Goal: Obtain resource: Download file/media

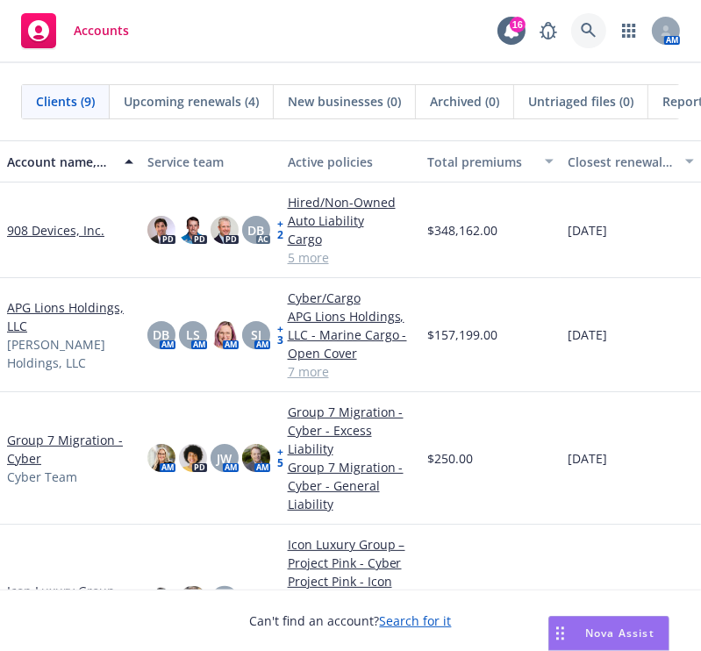
click at [577, 29] on link at bounding box center [588, 30] width 35 height 35
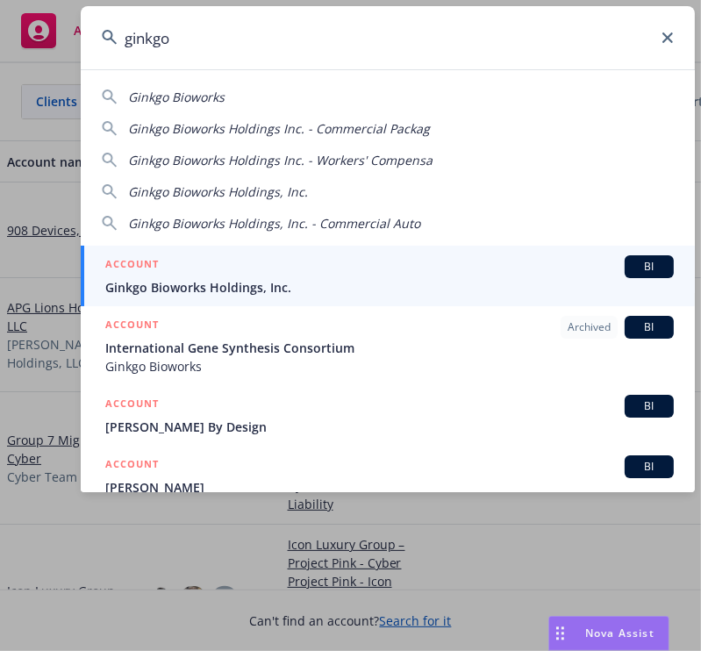
type input "ginkgo"
click at [285, 282] on span "Ginkgo Bioworks Holdings, Inc." at bounding box center [389, 287] width 569 height 18
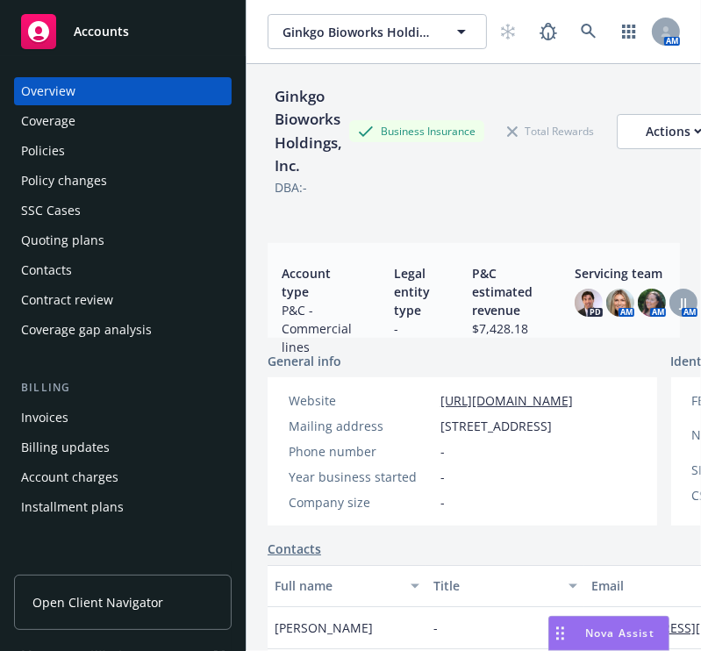
click at [119, 146] on div "Policies" at bounding box center [123, 151] width 204 height 28
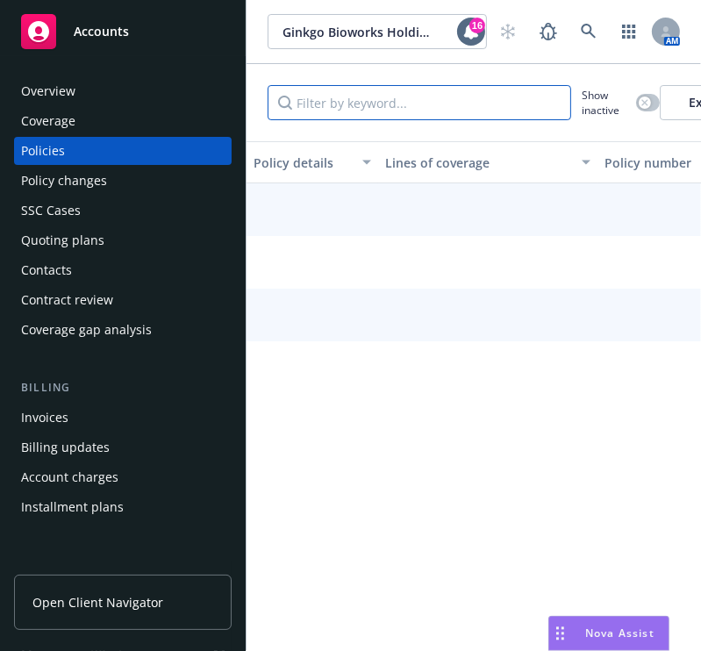
click at [369, 94] on input "Filter by keyword..." at bounding box center [420, 102] width 304 height 35
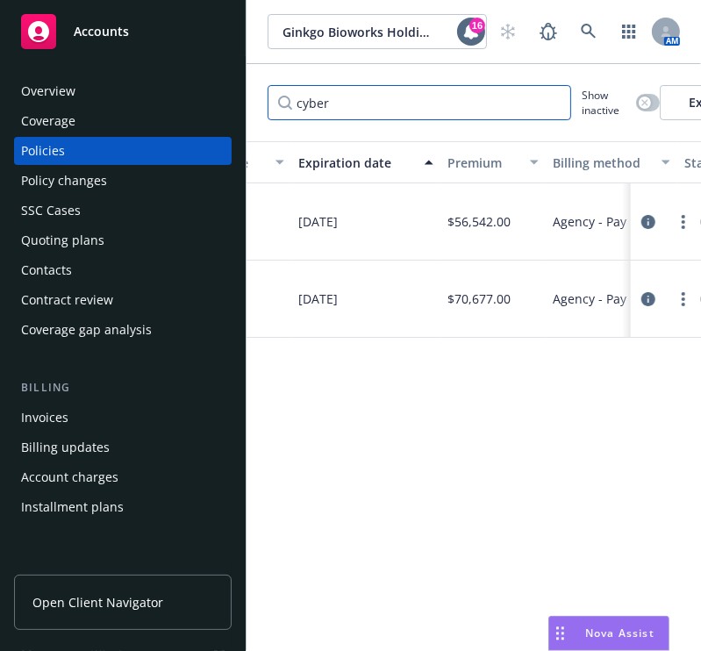
scroll to position [0, 788]
type input "cyber"
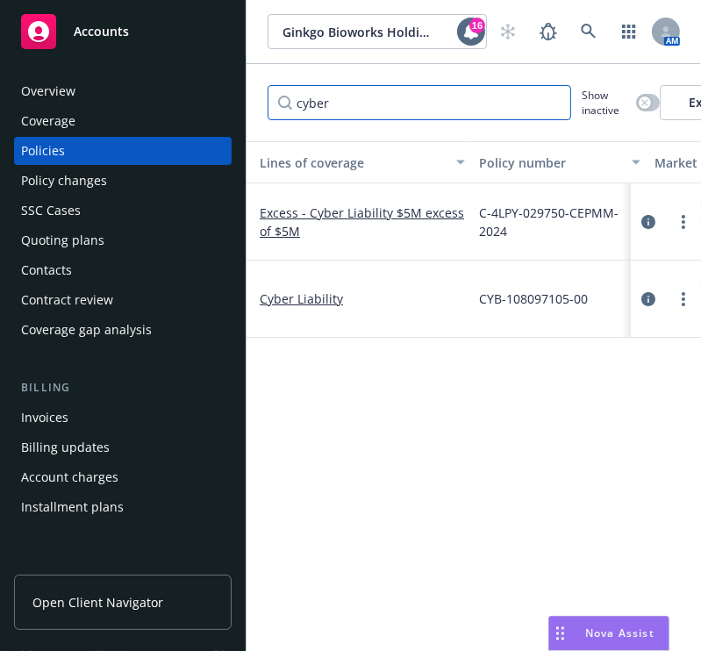
scroll to position [0, 0]
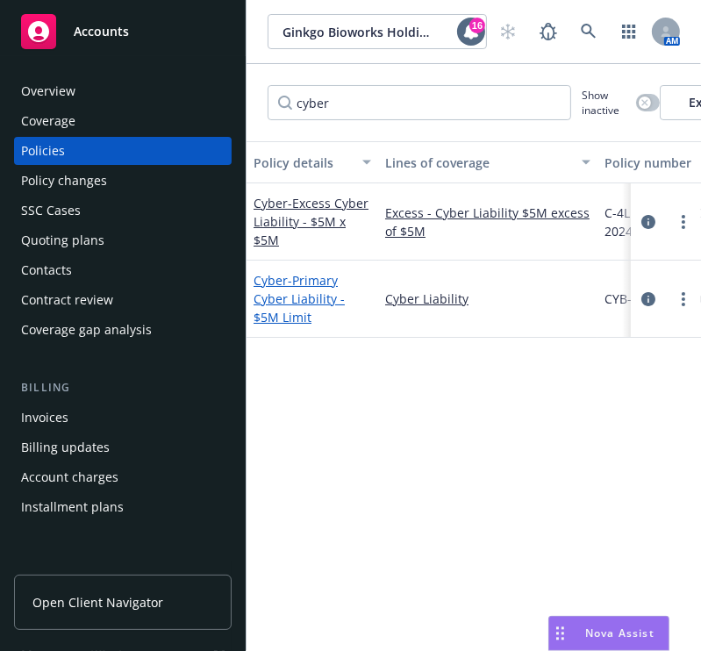
click at [307, 306] on span "- Primary Cyber Liability - $5M Limit" at bounding box center [299, 299] width 91 height 54
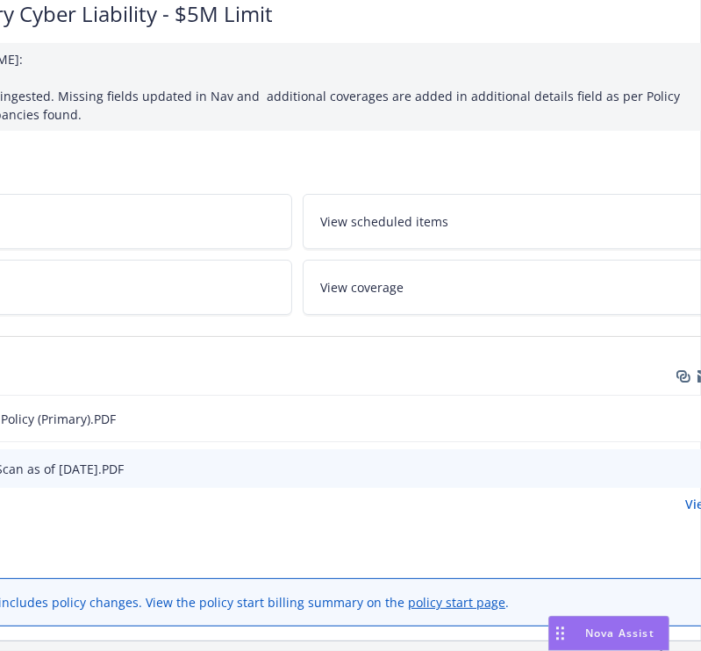
scroll to position [145, 232]
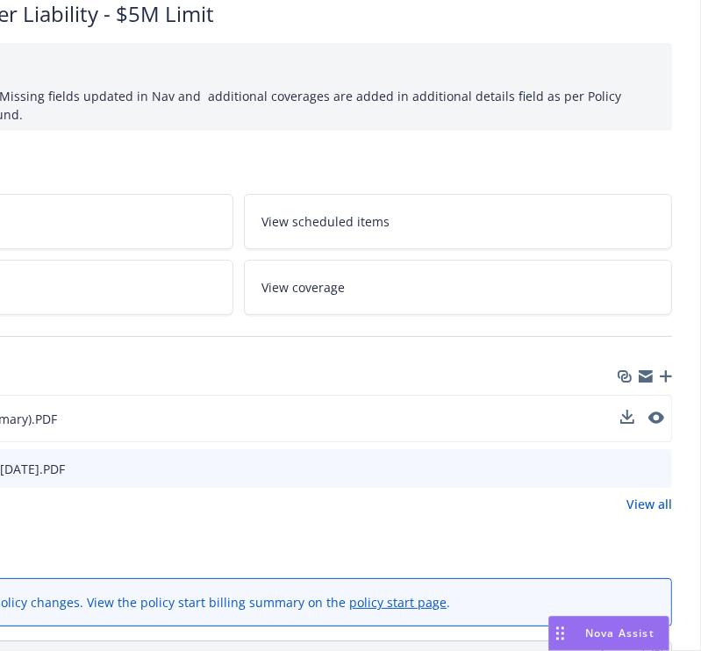
click at [656, 422] on button at bounding box center [657, 419] width 16 height 18
click at [658, 423] on button at bounding box center [657, 419] width 16 height 18
click at [658, 419] on icon "preview file" at bounding box center [655, 418] width 16 height 12
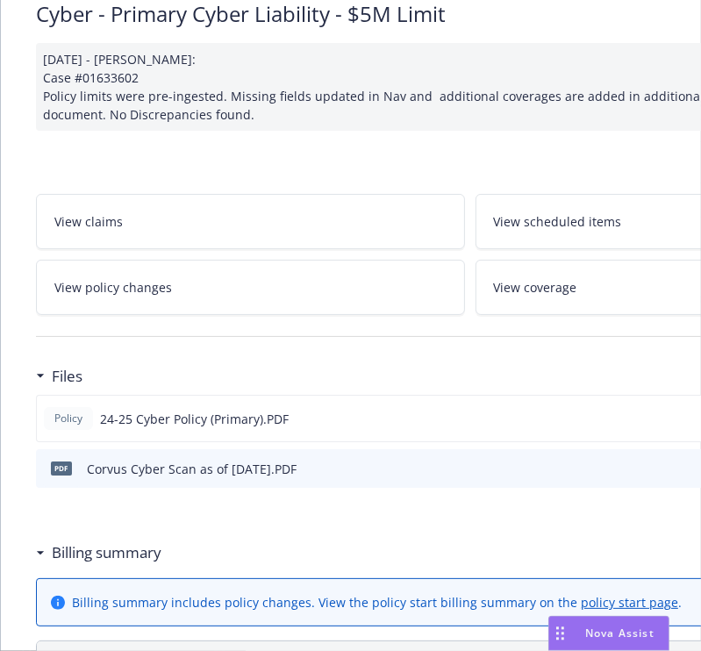
scroll to position [0, 0]
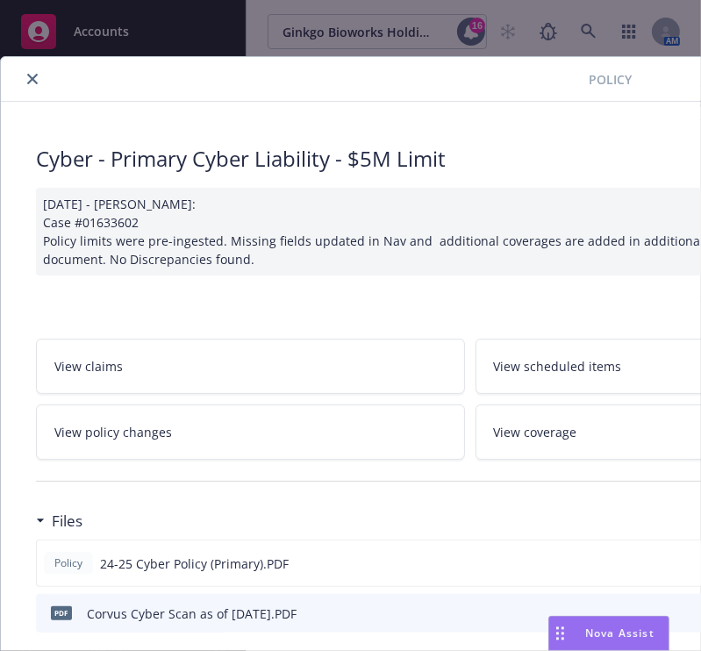
click at [34, 87] on button "close" at bounding box center [32, 78] width 21 height 21
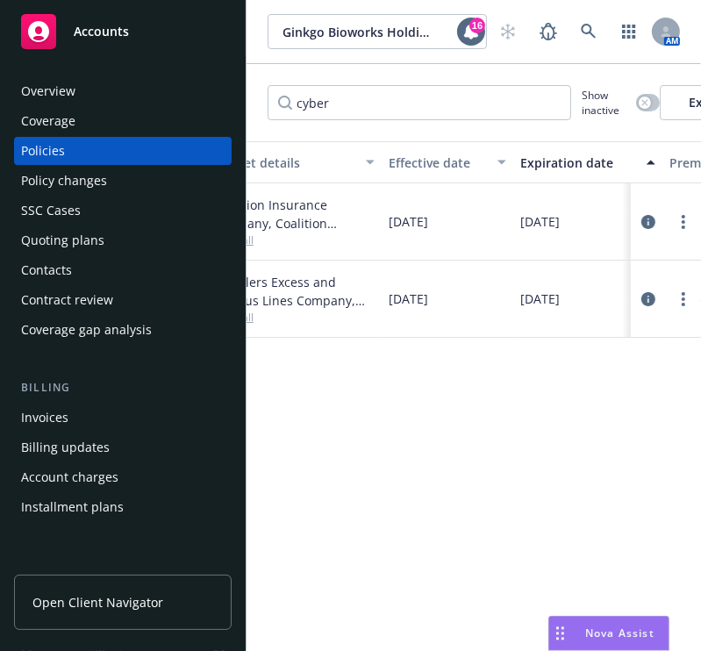
scroll to position [0, 568]
